Goal: Information Seeking & Learning: Learn about a topic

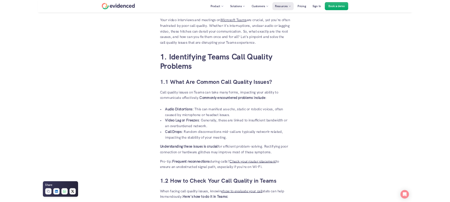
scroll to position [430, 0]
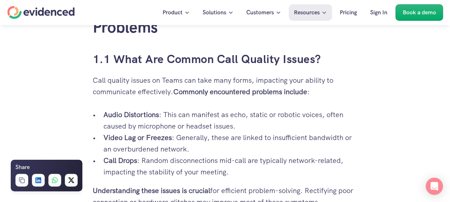
click at [229, 77] on p "Call quality issues on Teams can take many forms, impacting your ability to com…" at bounding box center [225, 85] width 265 height 23
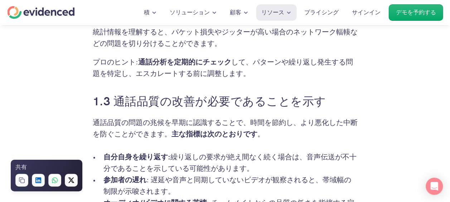
scroll to position [859, 0]
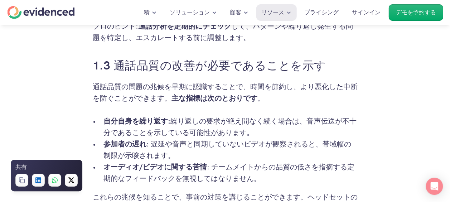
click at [118, 87] on p "通話品質の問題の兆候を早期に認識することで、時間を節約し、より悪化した中断を防ぐことができます。 主な指標は次のとおりです 。" at bounding box center [225, 92] width 265 height 23
drag, startPoint x: 118, startPoint y: 87, endPoint x: 104, endPoint y: 86, distance: 14.0
click at [104, 86] on p "通話品質の問題の兆候を早期に認識することで、時間を節約し、より悪化した中断を防ぐことができます。 主な指標は次のとおりです 。" at bounding box center [225, 92] width 265 height 23
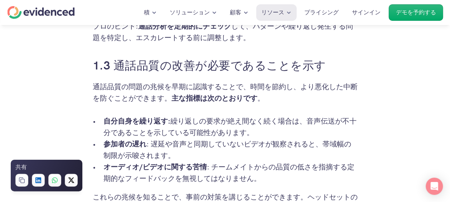
drag, startPoint x: 101, startPoint y: 85, endPoint x: 170, endPoint y: 86, distance: 69.1
click at [170, 86] on p "通話品質の問題の兆候を早期に認識することで、時間を節約し、より悪化した中断を防ぐことができます。 主な指標は次のとおりです 。" at bounding box center [225, 92] width 265 height 23
click at [270, 85] on p "通話品質の問題の兆候を早期に認識することで、時間を節約し、より悪化した中断を防ぐことができます。 主な指標は次のとおりです 。" at bounding box center [225, 92] width 265 height 23
drag, startPoint x: 168, startPoint y: 85, endPoint x: 261, endPoint y: 90, distance: 93.2
click at [261, 90] on p "通話品質の問題の兆候を早期に認識することで、時間を節約し、より悪化した中断を防ぐことができます。 主な指標は次のとおりです 。" at bounding box center [225, 92] width 265 height 23
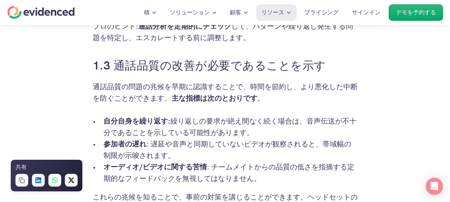
drag, startPoint x: 261, startPoint y: 90, endPoint x: 289, endPoint y: 86, distance: 27.8
click at [289, 86] on p "通話品質の問題の兆候を早期に認識することで、時間を節約し、より悪化した中断を防ぐことができます。 主な指標は次のとおりです 。" at bounding box center [225, 92] width 265 height 23
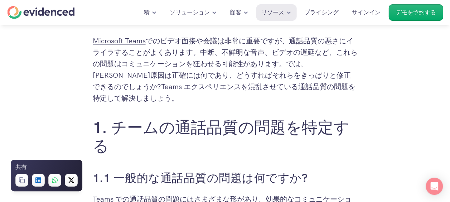
scroll to position [0, 0]
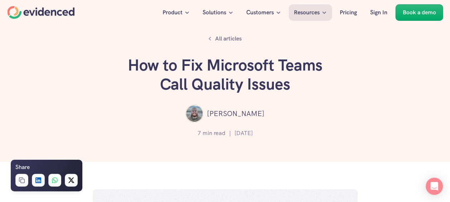
click at [369, 69] on div "All articles How to Fix Microsoft Teams Call Quality Issues [PERSON_NAME] 7 min…" at bounding box center [225, 81] width 450 height 162
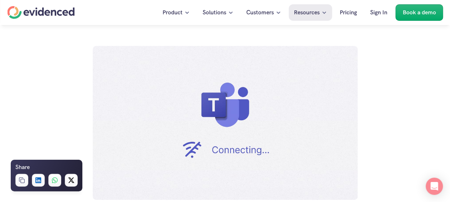
scroll to position [322, 0]
